Goal: Information Seeking & Learning: Learn about a topic

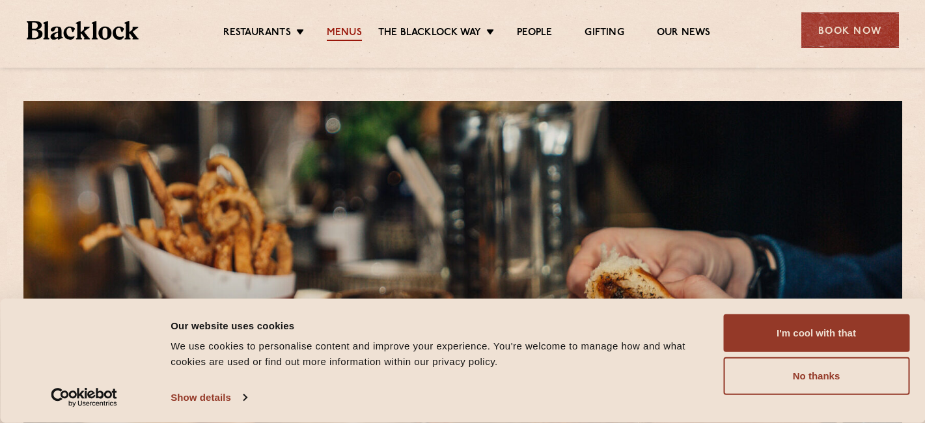
click at [341, 32] on link "Menus" at bounding box center [344, 34] width 35 height 14
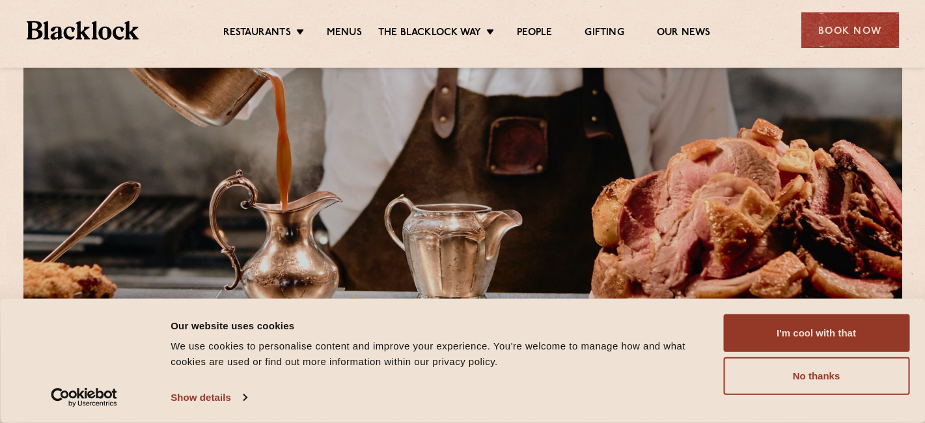
scroll to position [264, 0]
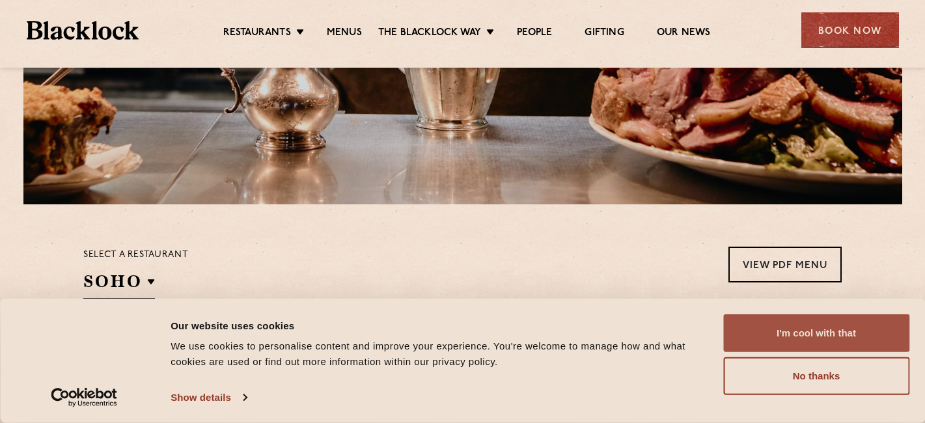
click at [789, 330] on button "I'm cool with that" at bounding box center [816, 334] width 186 height 38
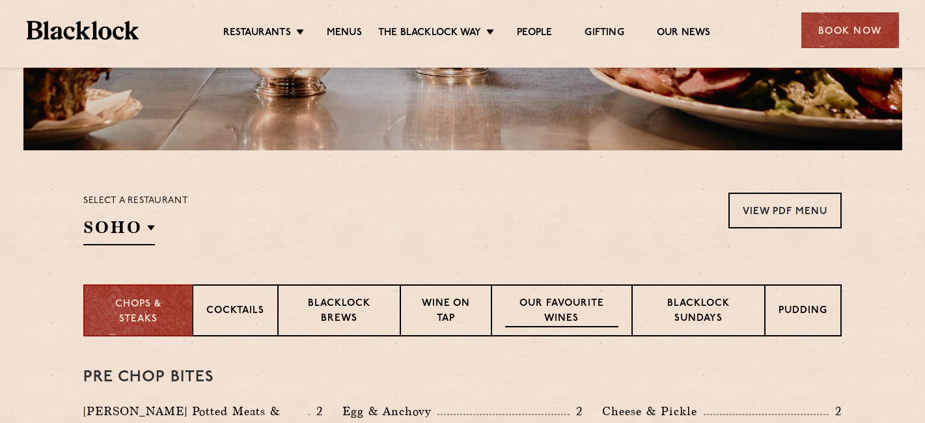
scroll to position [328, 0]
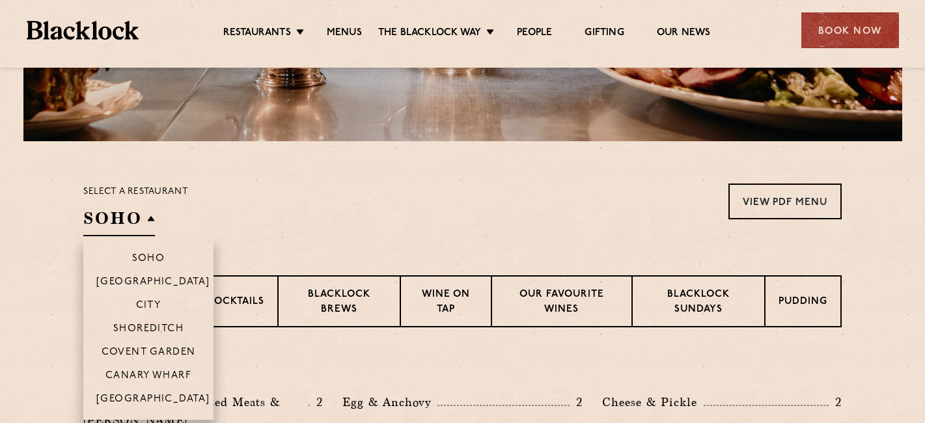
click at [137, 225] on h2 "SOHO" at bounding box center [119, 221] width 72 height 29
click at [158, 371] on p "Canary Wharf" at bounding box center [148, 377] width 86 height 13
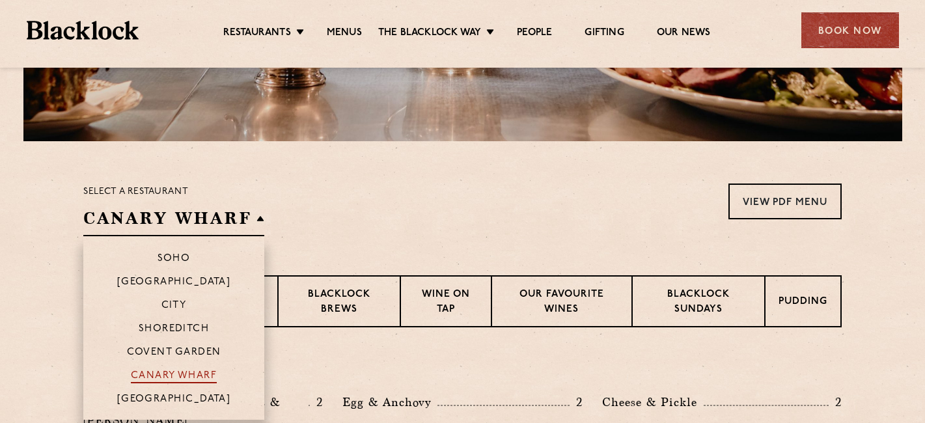
click at [203, 376] on p "Canary Wharf" at bounding box center [174, 377] width 86 height 13
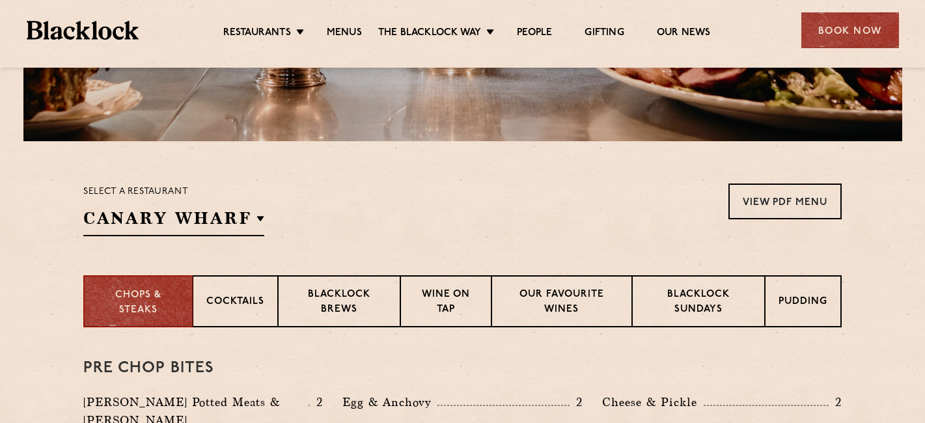
click at [337, 371] on h3 "Pre Chop Bites" at bounding box center [462, 368] width 759 height 17
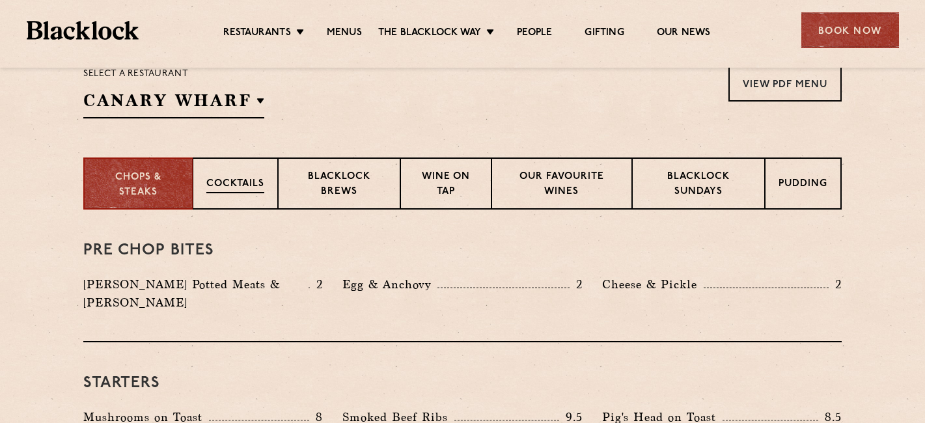
scroll to position [477, 0]
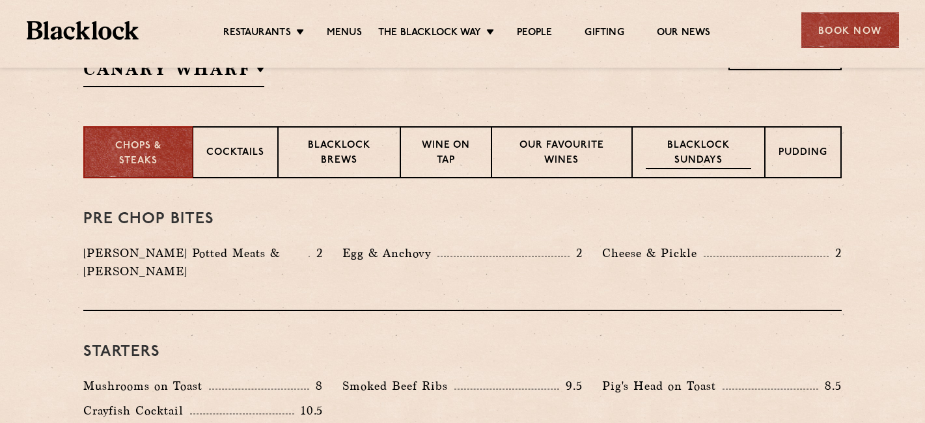
click at [720, 155] on p "Blacklock Sundays" at bounding box center [698, 154] width 105 height 31
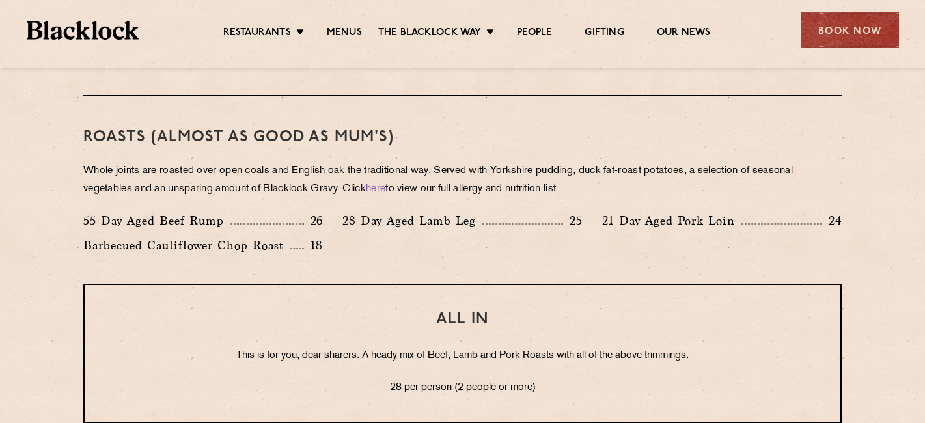
scroll to position [957, 0]
